Goal: Task Accomplishment & Management: Use online tool/utility

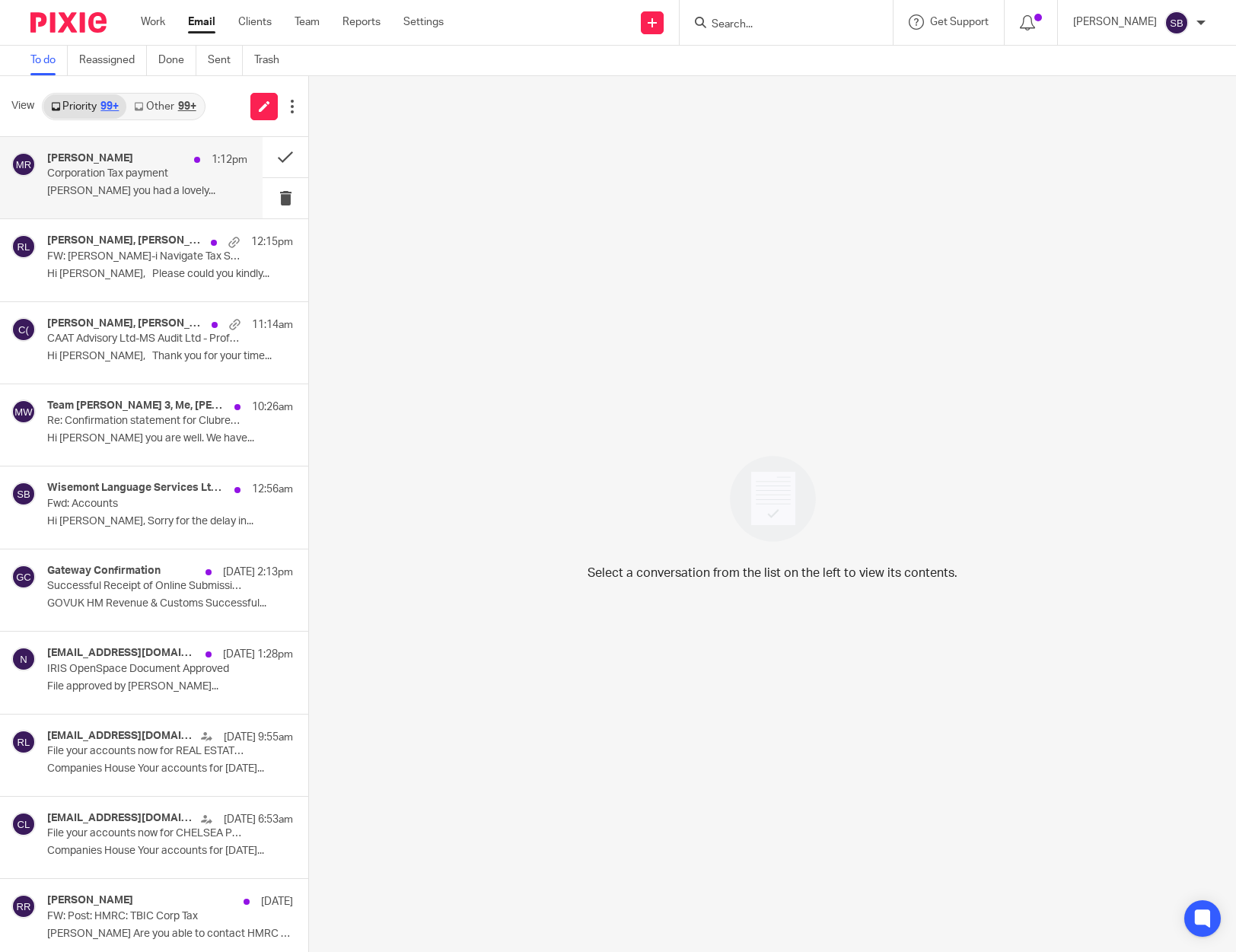
click at [66, 185] on p "Steve Hope you had a lovely..." at bounding box center [147, 192] width 200 height 13
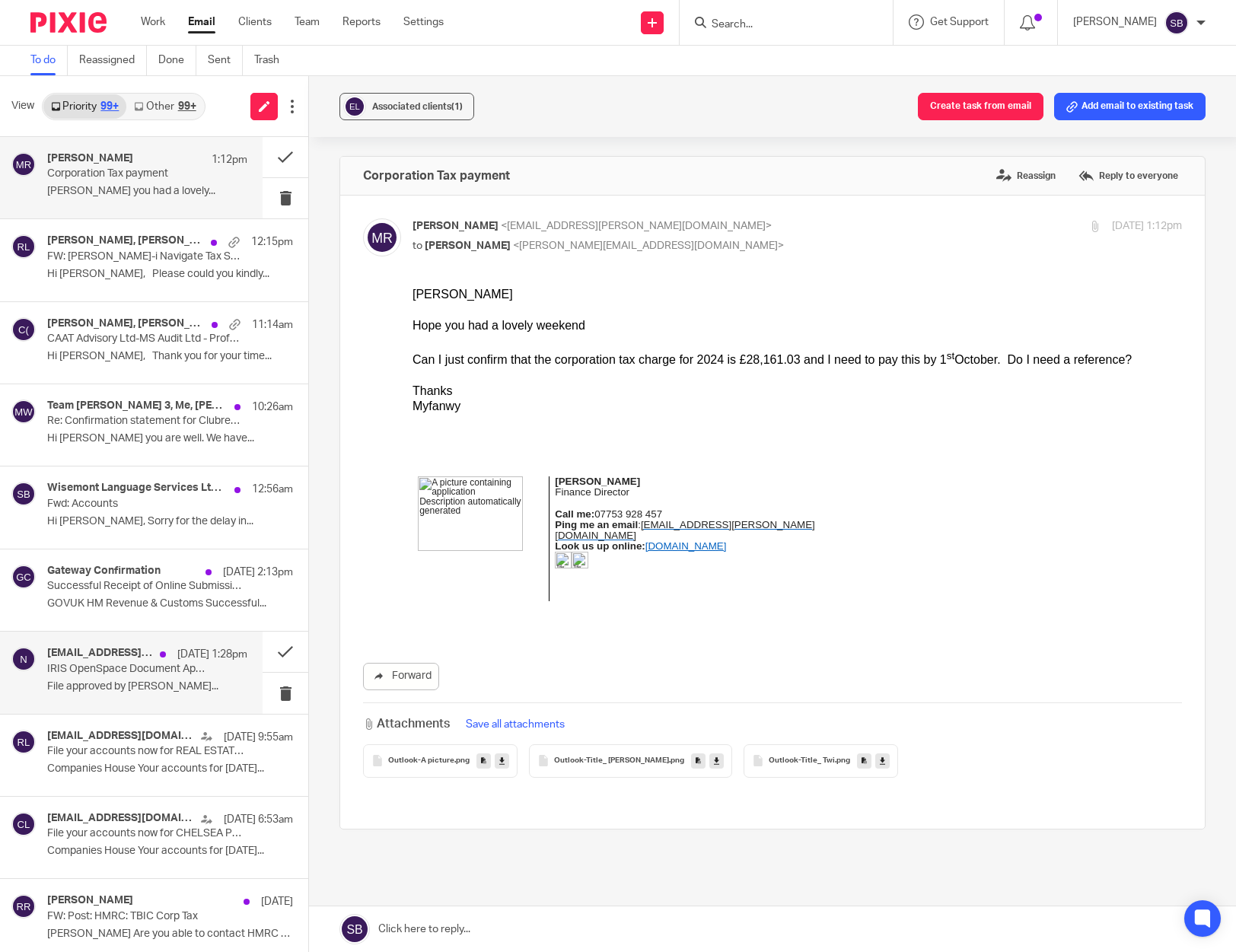
click at [125, 675] on p "IRIS OpenSpace Document Approved" at bounding box center [127, 669] width 160 height 13
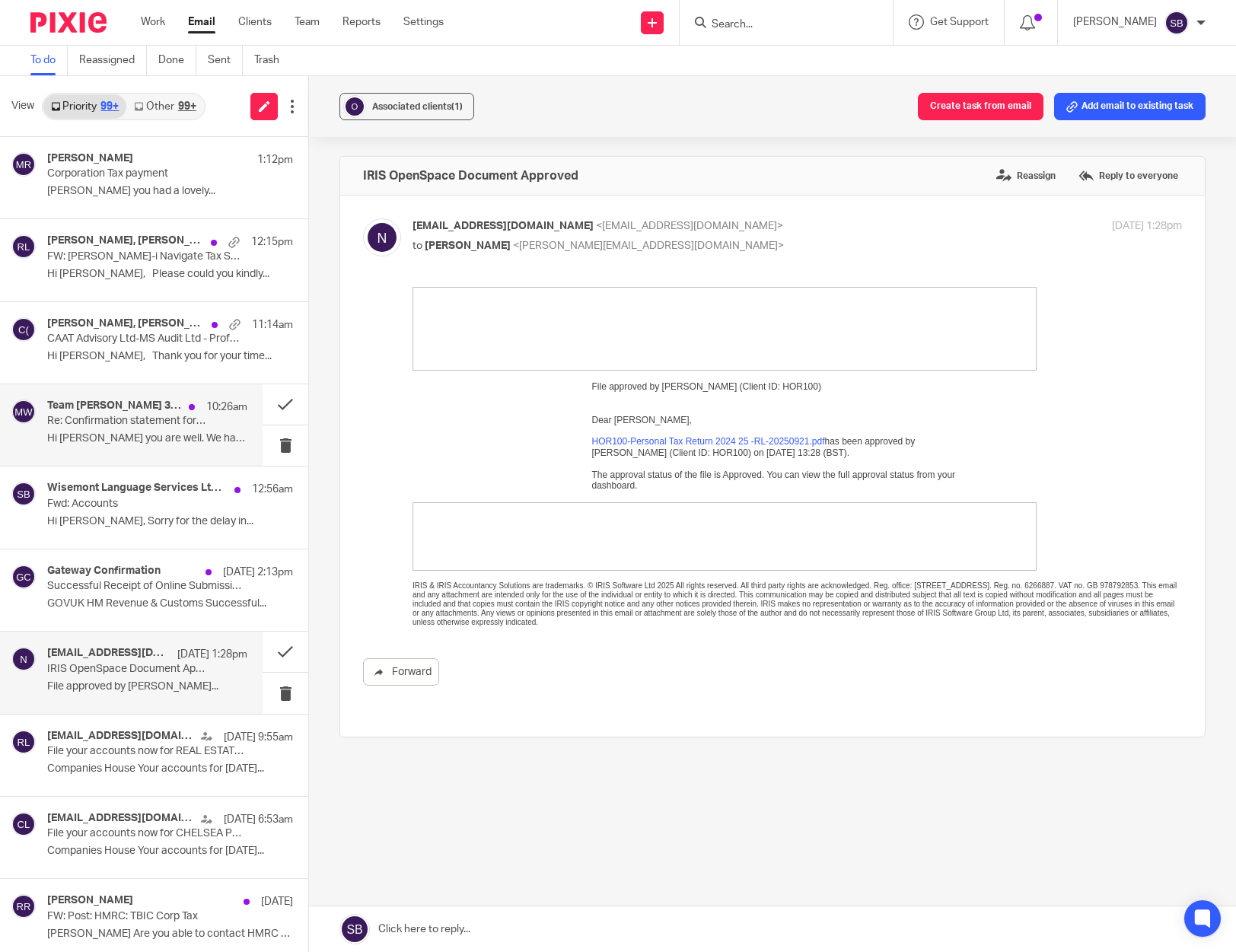
click at [113, 428] on div "Team Rizwan 3, Me, Martin Williams 10:26am Re: Confirmation statement for Clubr…" at bounding box center [147, 424] width 200 height 51
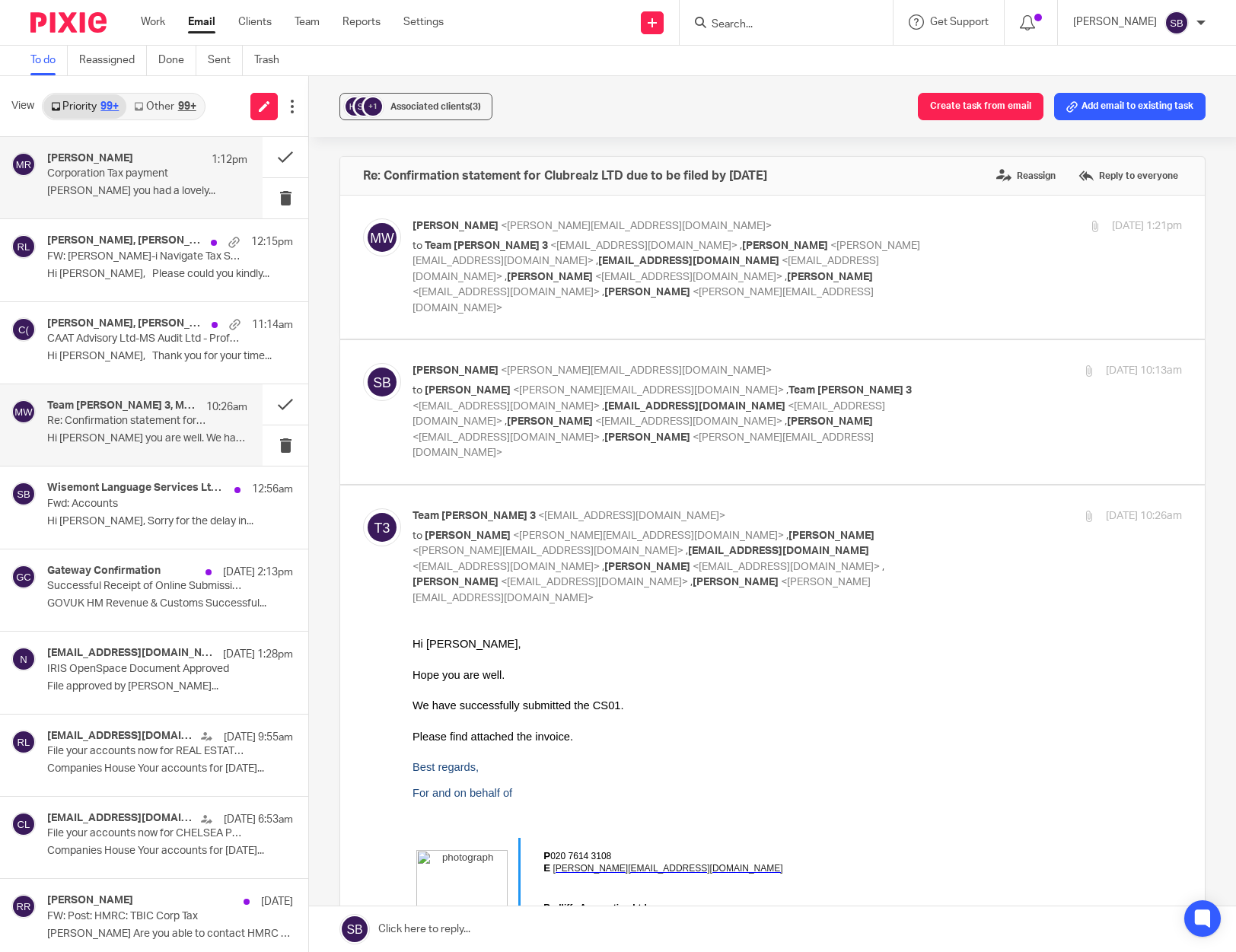
click at [105, 177] on p "Corporation Tax payment" at bounding box center [127, 174] width 160 height 13
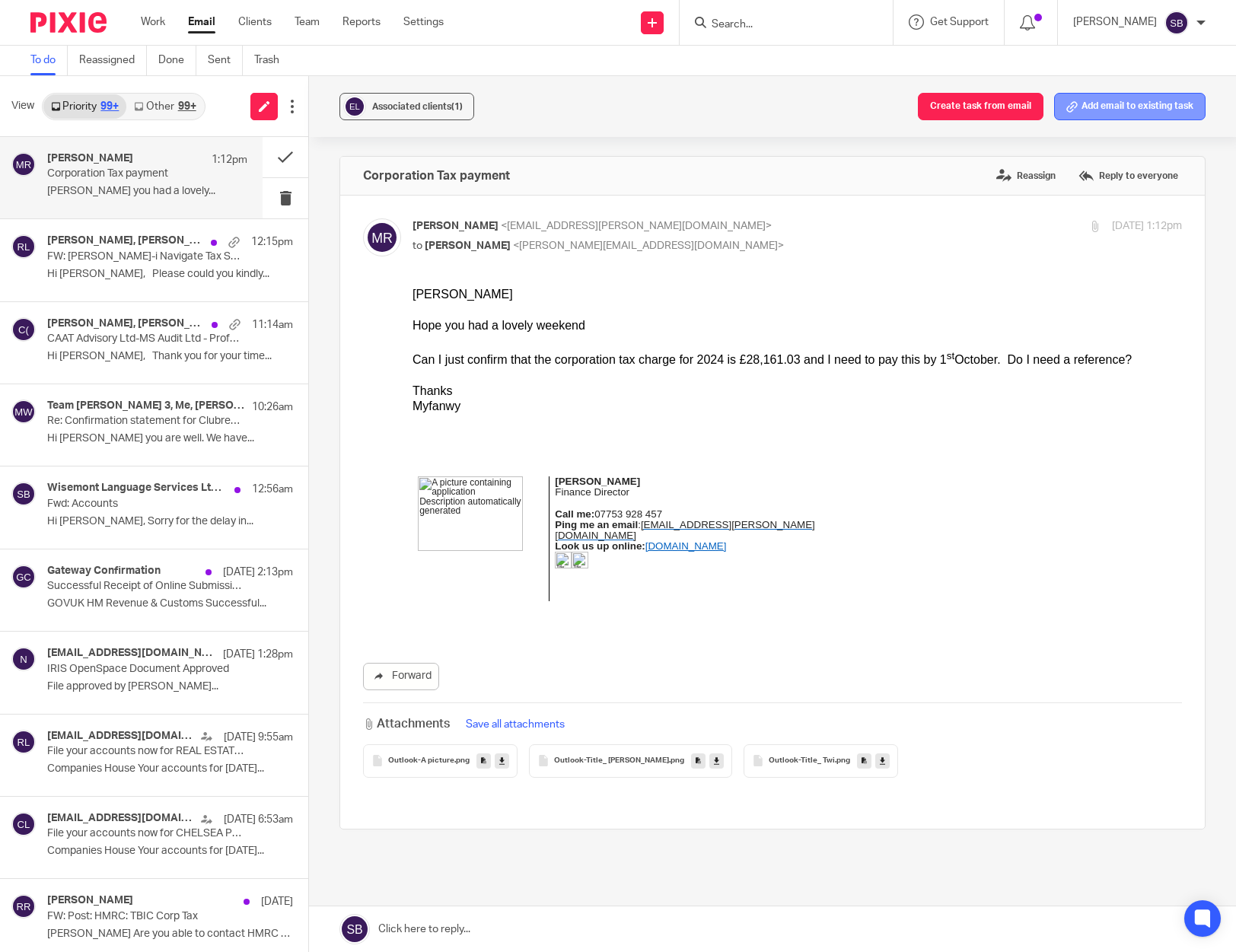
click at [1103, 107] on button "Add email to existing task" at bounding box center [1130, 106] width 151 height 27
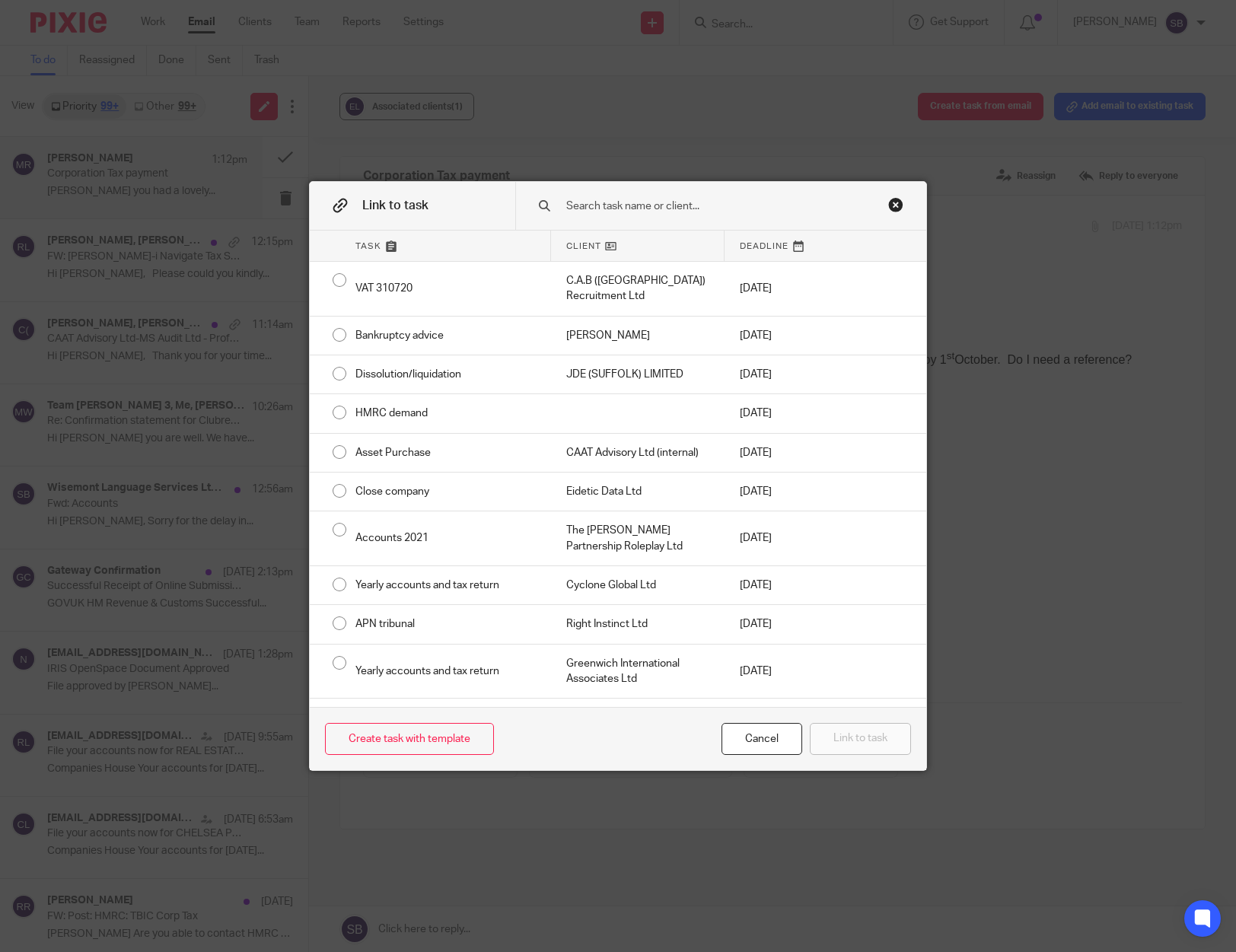
click at [579, 206] on input "text" at bounding box center [716, 206] width 304 height 17
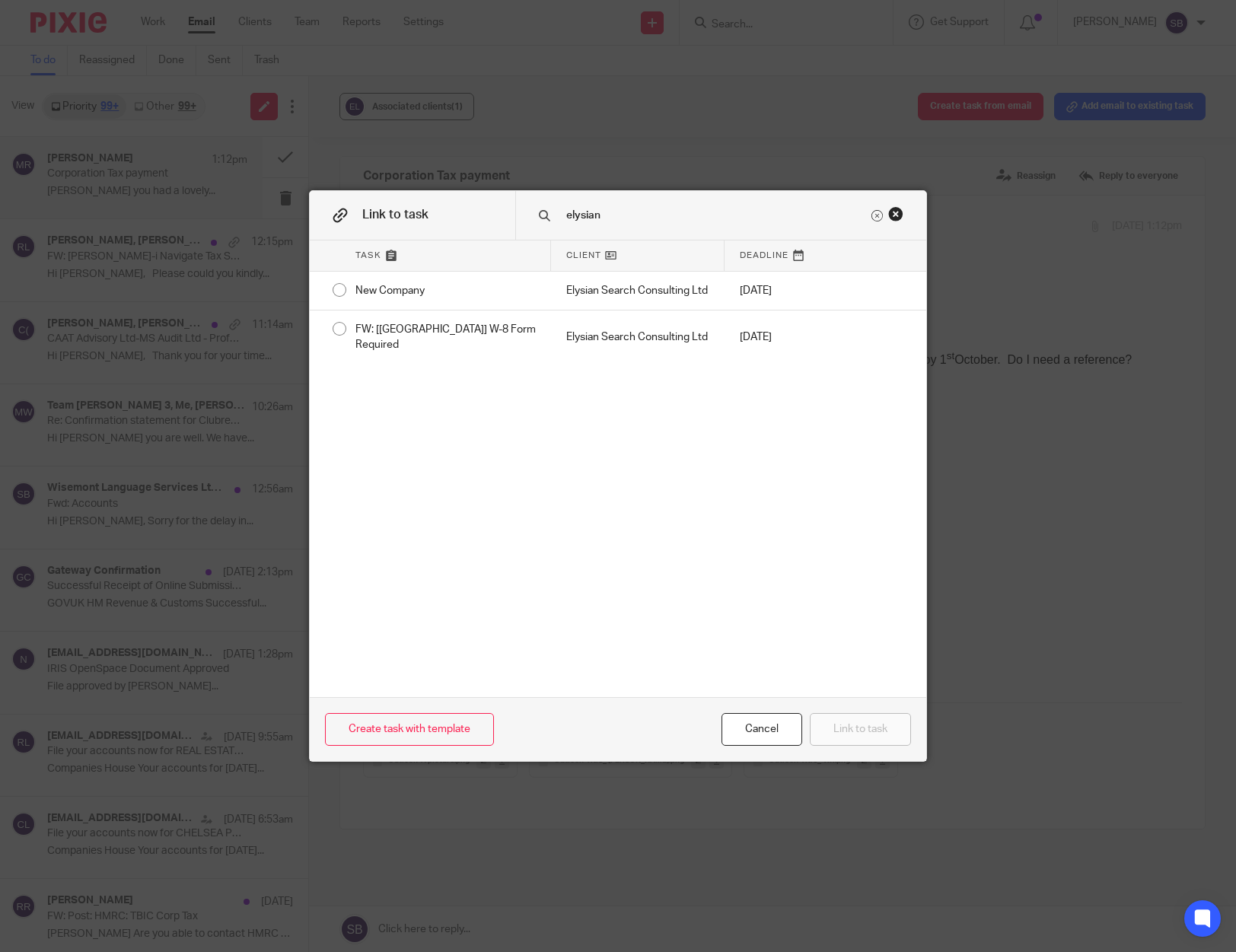
type input "elysian"
click at [892, 212] on div "Close this dialog window" at bounding box center [896, 213] width 15 height 15
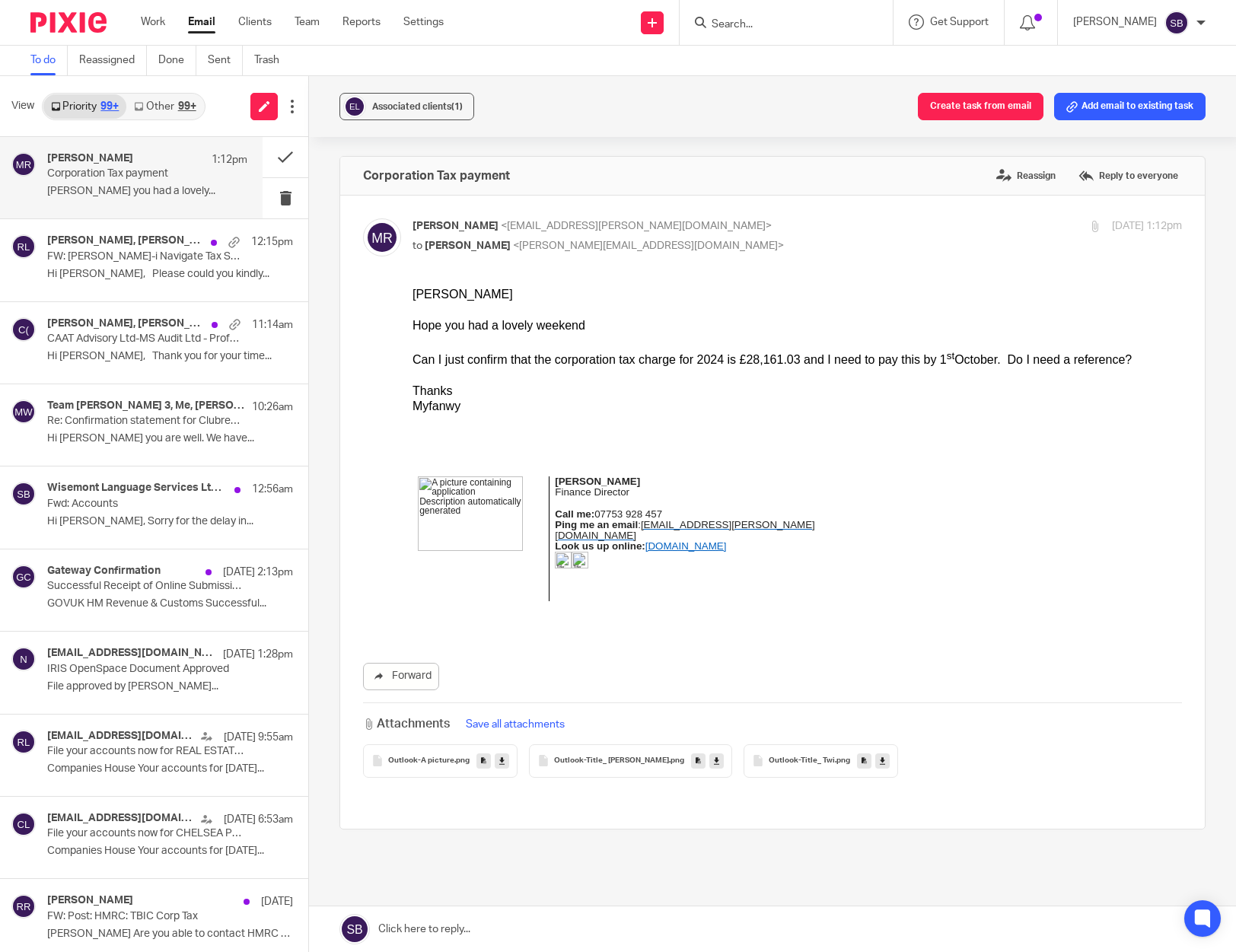
click at [664, 113] on div "Associated clients (1) Create task from email Add email to existing task" at bounding box center [772, 106] width 927 height 61
